Goal: Download file/media

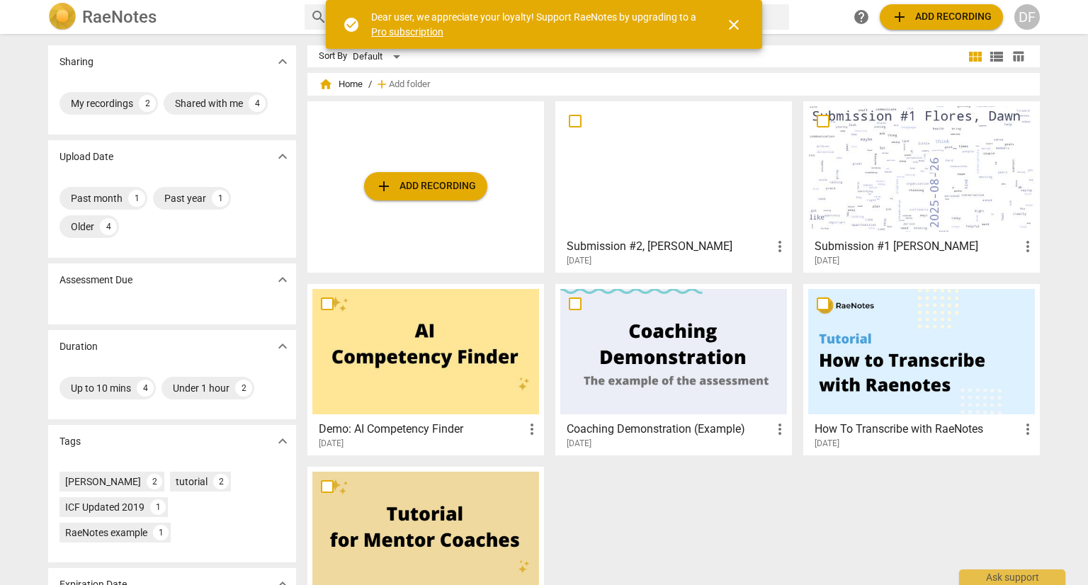
click at [684, 190] on div at bounding box center [674, 168] width 227 height 125
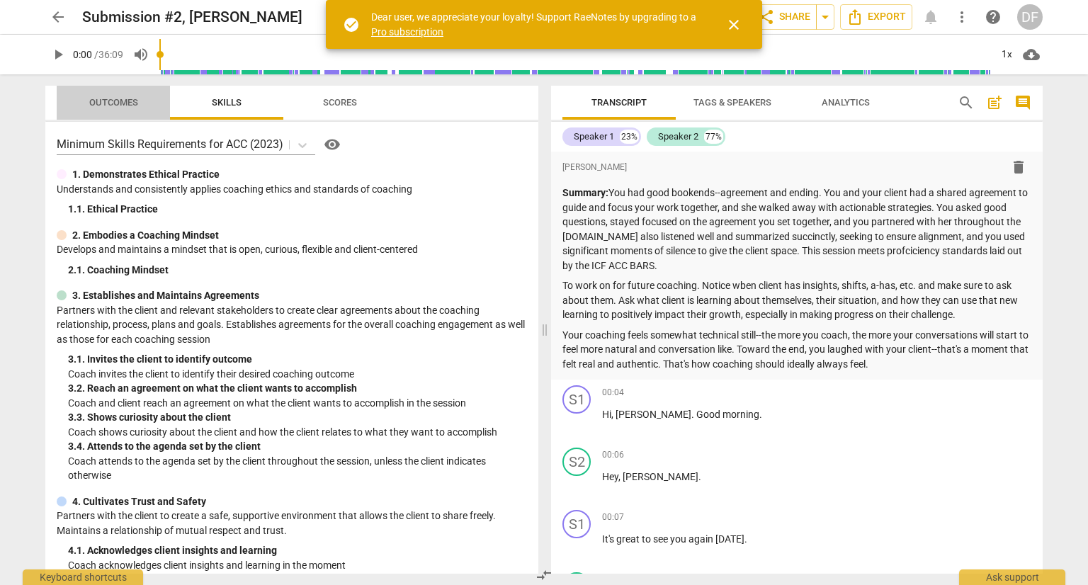
click at [116, 103] on span "Outcomes" at bounding box center [113, 102] width 49 height 11
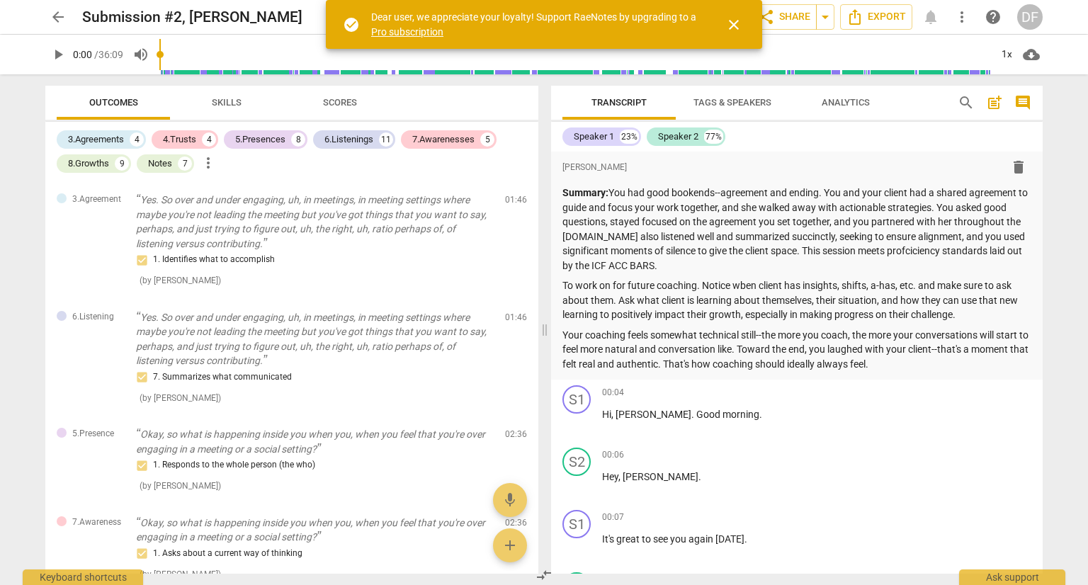
click at [221, 107] on span "Skills" at bounding box center [227, 102] width 30 height 11
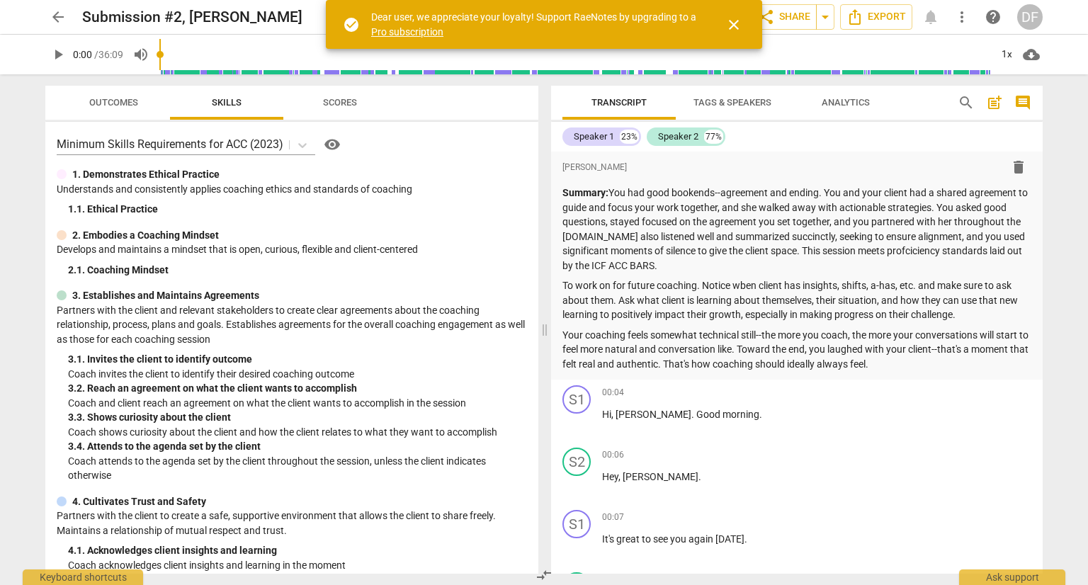
click at [737, 23] on span "close" at bounding box center [734, 24] width 17 height 17
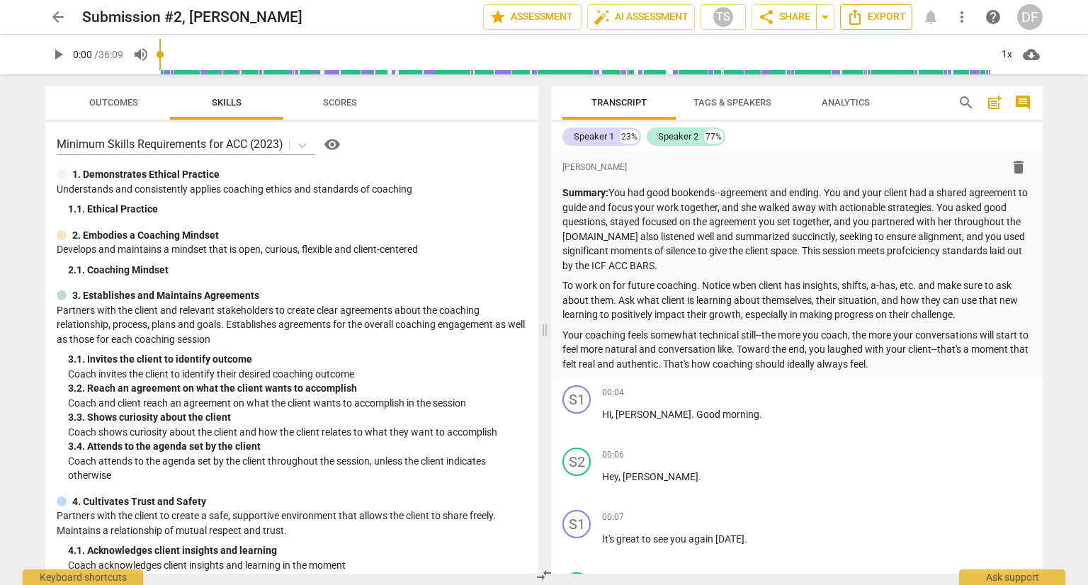
click at [882, 21] on span "Export" at bounding box center [877, 17] width 60 height 17
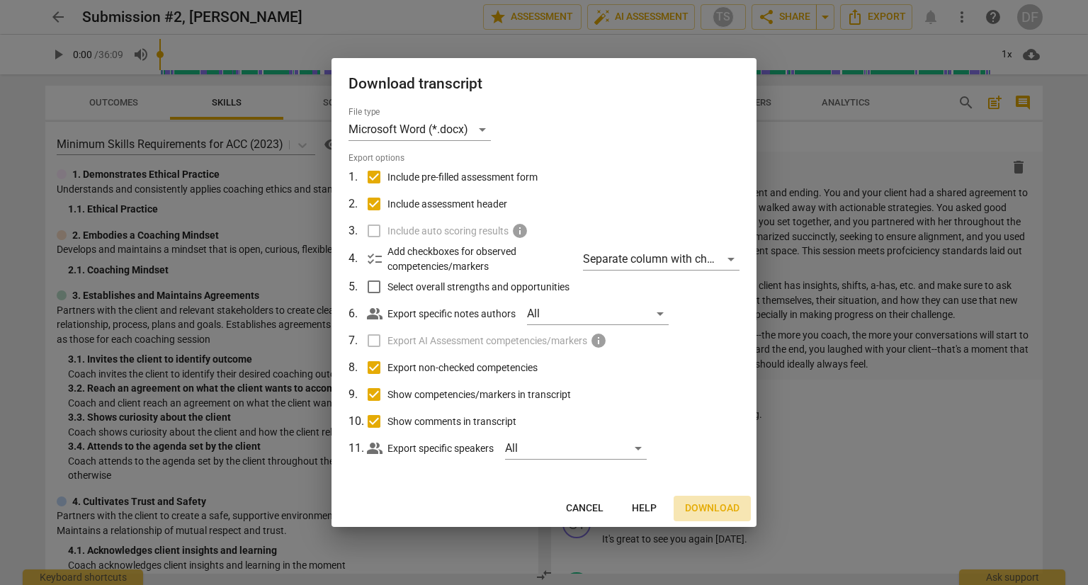
click at [721, 505] on span "Download" at bounding box center [712, 509] width 55 height 14
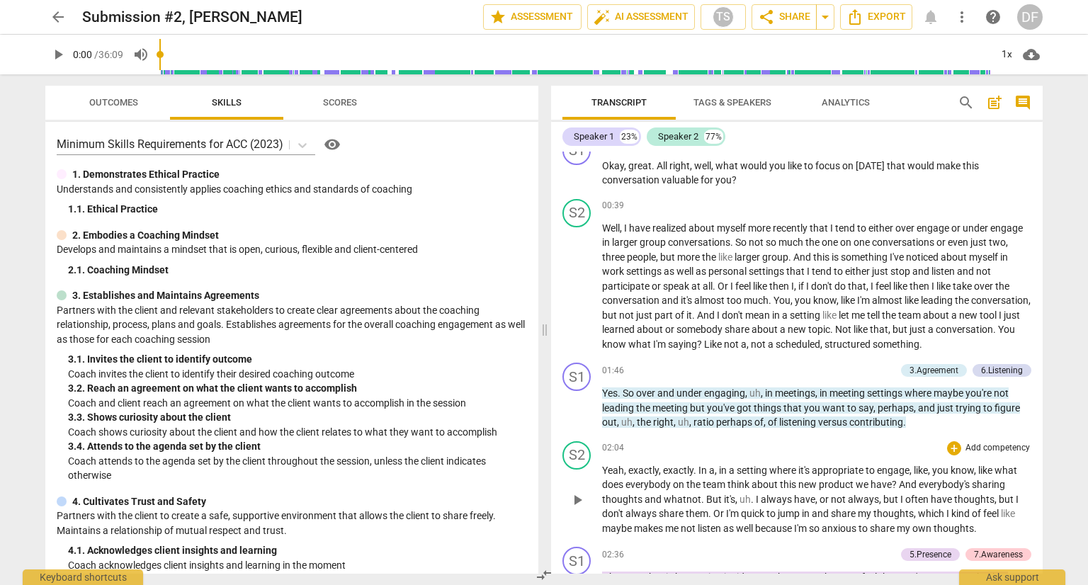
scroll to position [850, 0]
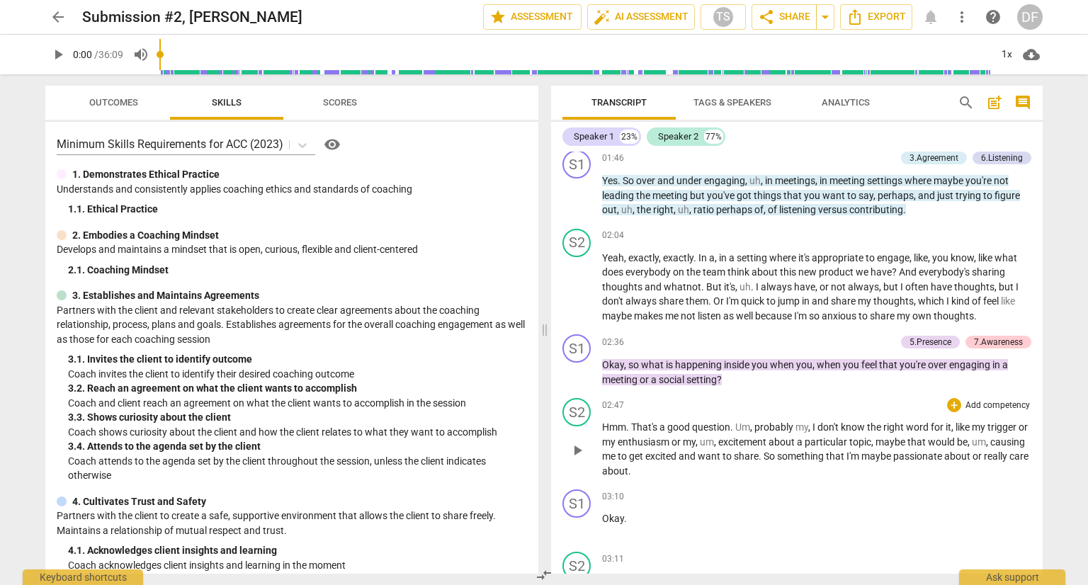
click at [707, 475] on p "Hmm . That's a good question . Um , probably my , I don't know the right word f…" at bounding box center [816, 449] width 429 height 58
click at [116, 101] on span "Outcomes" at bounding box center [113, 102] width 49 height 11
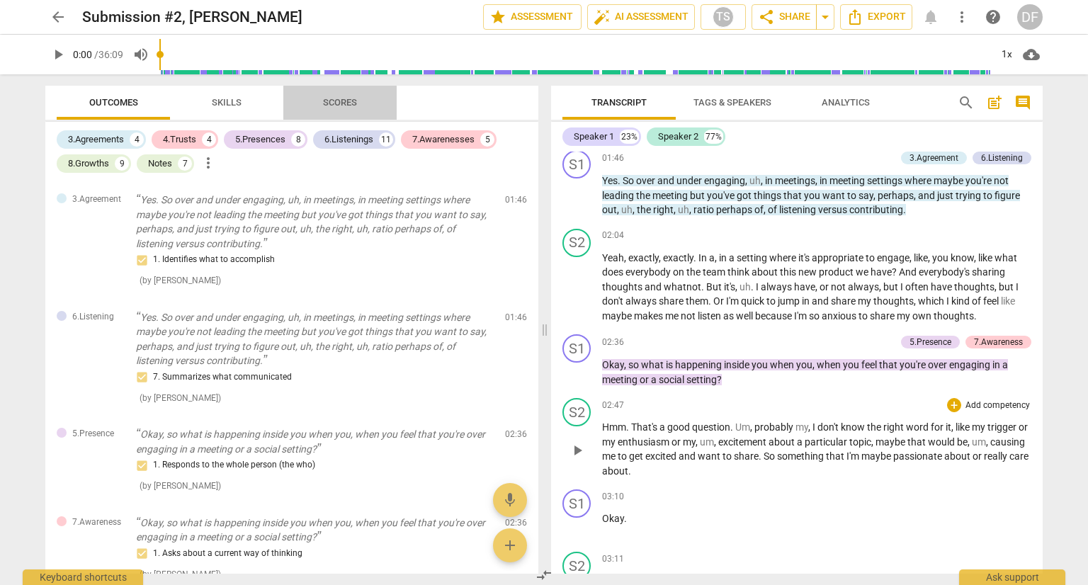
click at [344, 105] on span "Scores" at bounding box center [340, 102] width 34 height 11
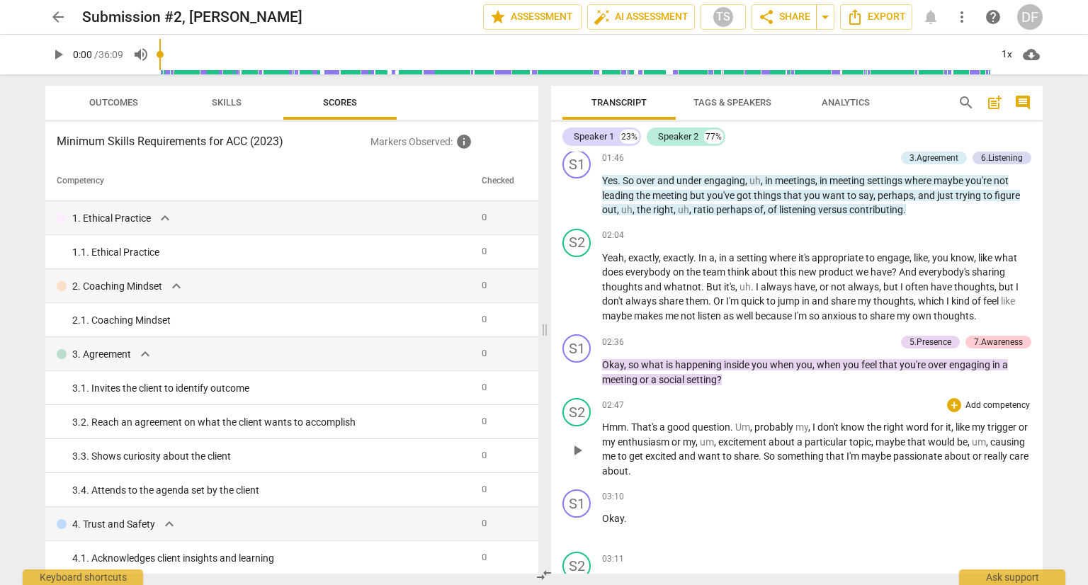
click at [225, 106] on span "Skills" at bounding box center [227, 102] width 30 height 11
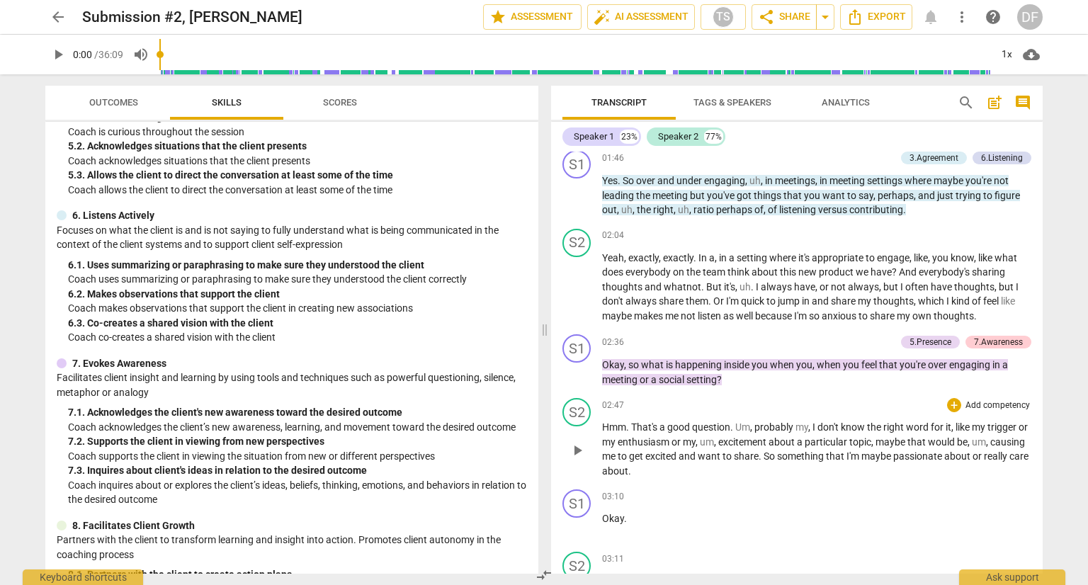
scroll to position [688, 0]
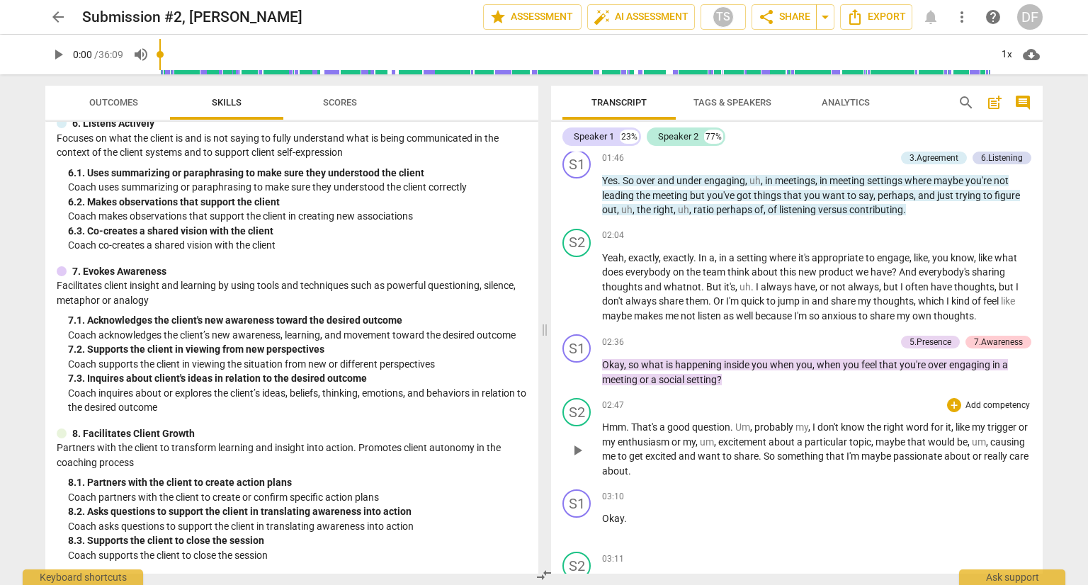
click at [110, 96] on span "Outcomes" at bounding box center [113, 103] width 83 height 19
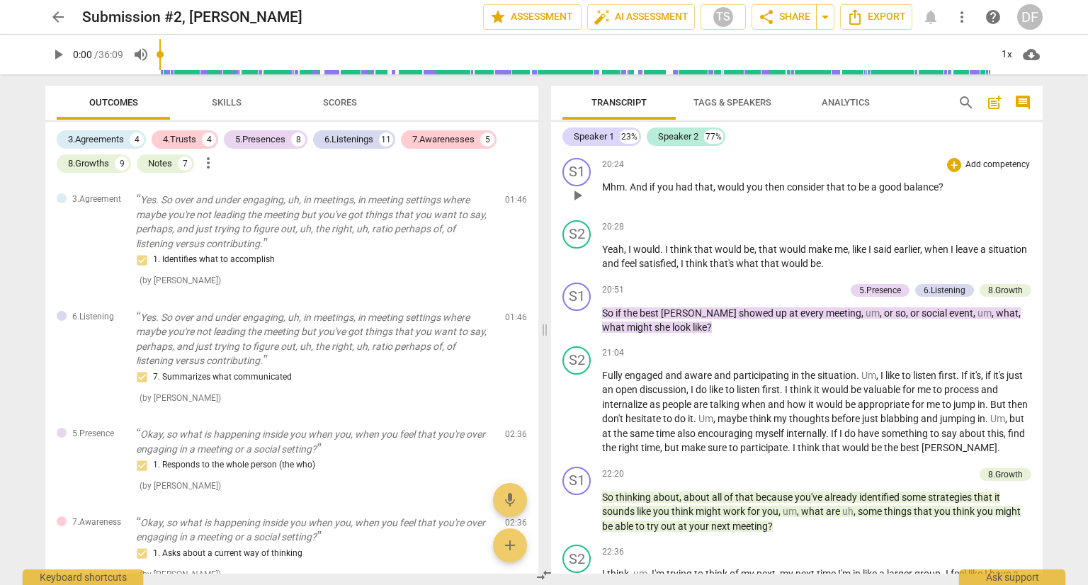
scroll to position [4677, 0]
